Goal: Use online tool/utility: Utilize a website feature to perform a specific function

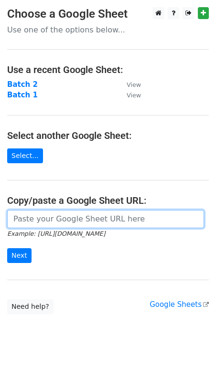
click at [39, 222] on input "url" at bounding box center [105, 219] width 197 height 18
paste input "https://docs.google.com/spreadsheets/d/1NTNZLitzBBivskoBFC09Bg4gbeoI3inRuRc0uWn…"
type input "https://docs.google.com/spreadsheets/d/1NTNZLitzBBivskoBFC09Bg4gbeoI3inRuRc0uWn…"
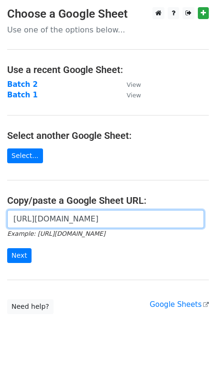
click at [41, 223] on input "https://docs.google.com/spreadsheets/d/1NTNZLitzBBivskoBFC09Bg4gbeoI3inRuRc0uWn…" at bounding box center [105, 219] width 197 height 18
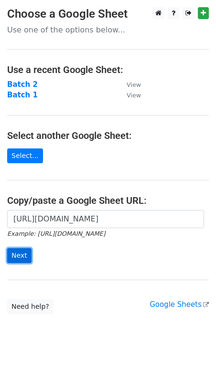
click at [18, 257] on input "Next" at bounding box center [19, 255] width 24 height 15
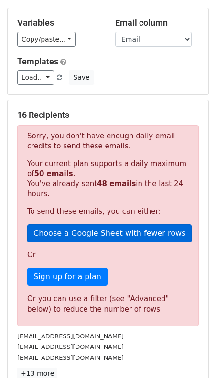
scroll to position [62, 0]
